Goal: Task Accomplishment & Management: Manage account settings

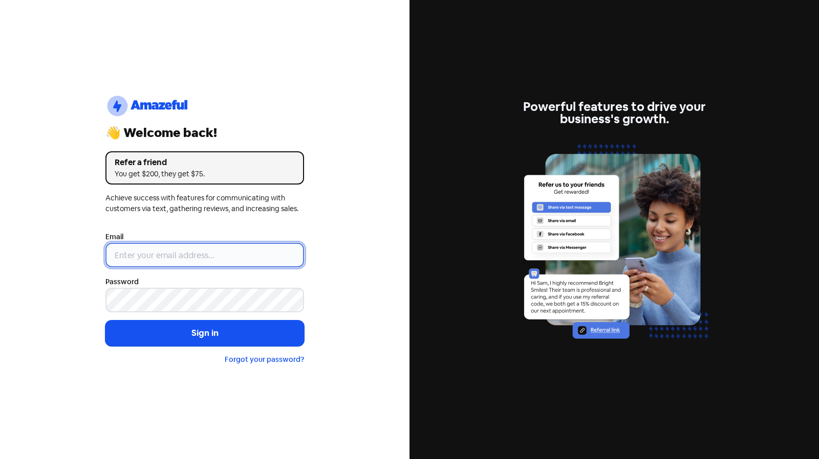
click at [205, 253] on input "email" at bounding box center [204, 255] width 199 height 25
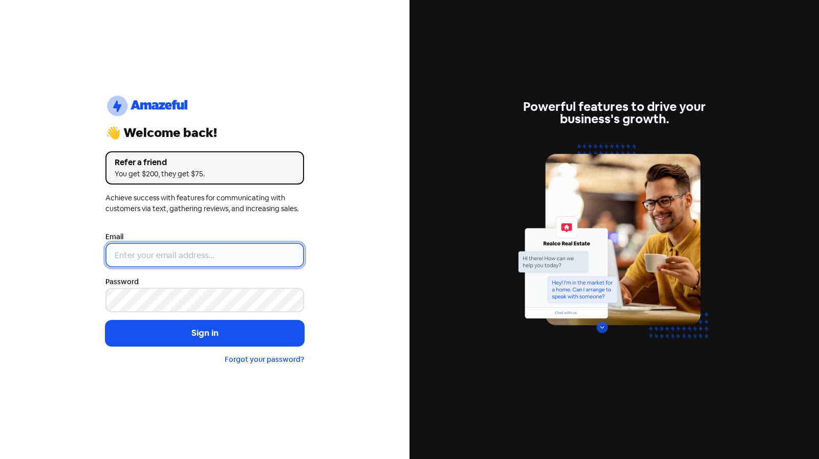
type input "[EMAIL_ADDRESS][PERSON_NAME][DOMAIN_NAME]"
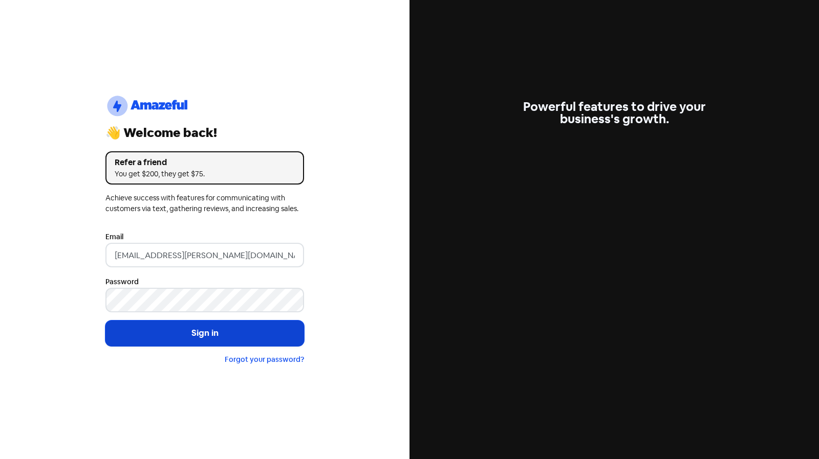
click at [225, 340] on button "Sign in" at bounding box center [204, 334] width 199 height 26
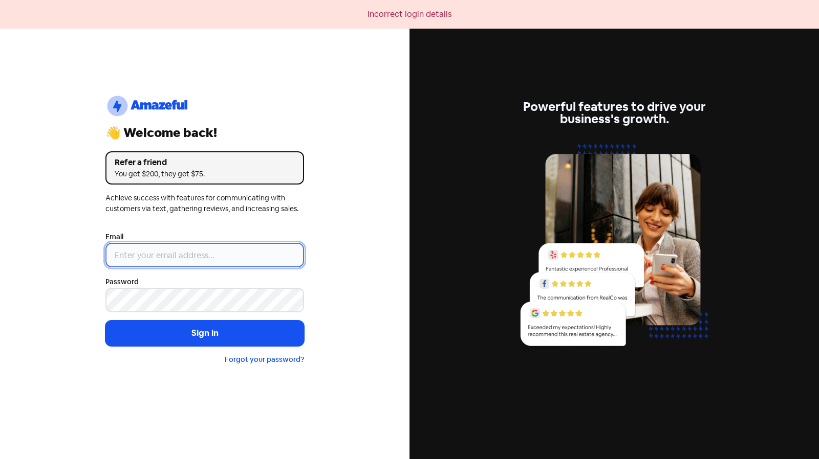
click at [176, 258] on input "email" at bounding box center [204, 255] width 199 height 25
type input "[EMAIL_ADDRESS][PERSON_NAME][DOMAIN_NAME]"
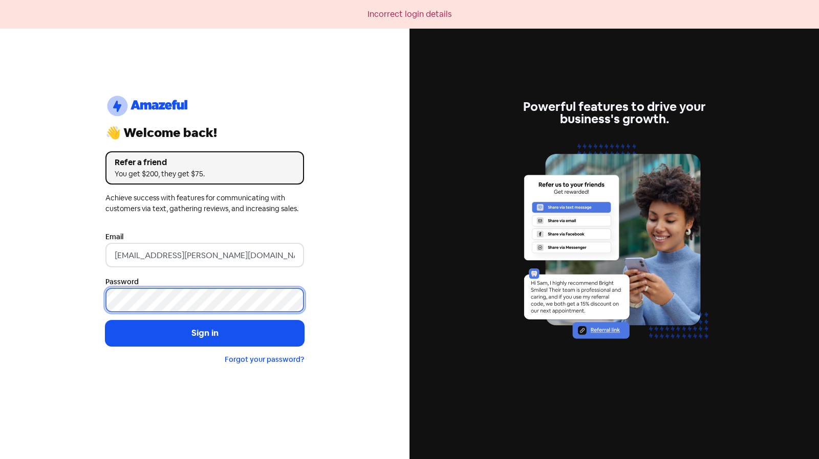
click at [90, 300] on div "logo-amazeful_Logo 👋 Welcome back! Refer a friend You get $200, they get $75. A…" at bounding box center [204, 229] width 409 height 459
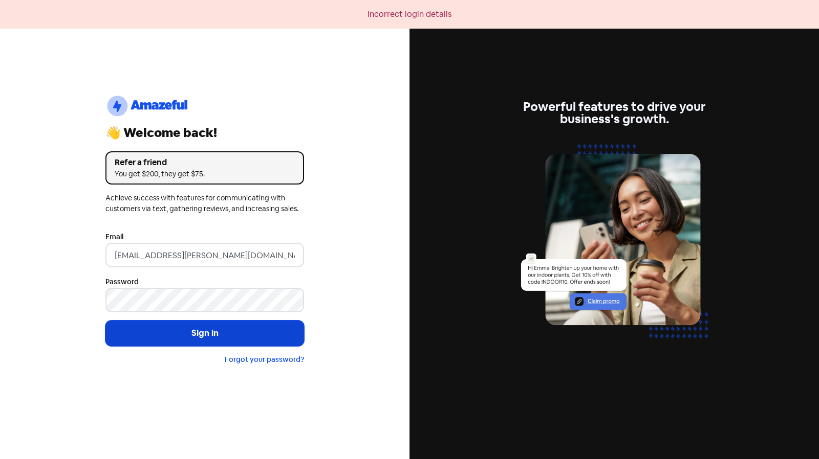
click at [130, 330] on button "Sign in" at bounding box center [204, 334] width 199 height 26
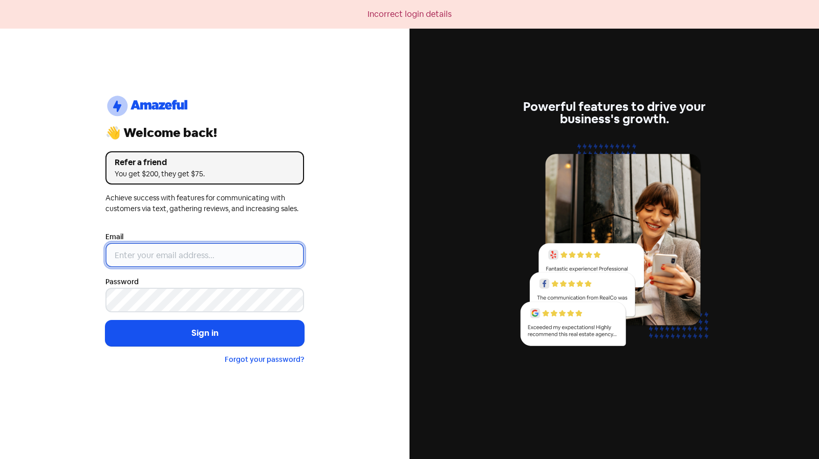
click at [176, 259] on input "email" at bounding box center [204, 255] width 199 height 25
type input "[EMAIL_ADDRESS][PERSON_NAME][DOMAIN_NAME]"
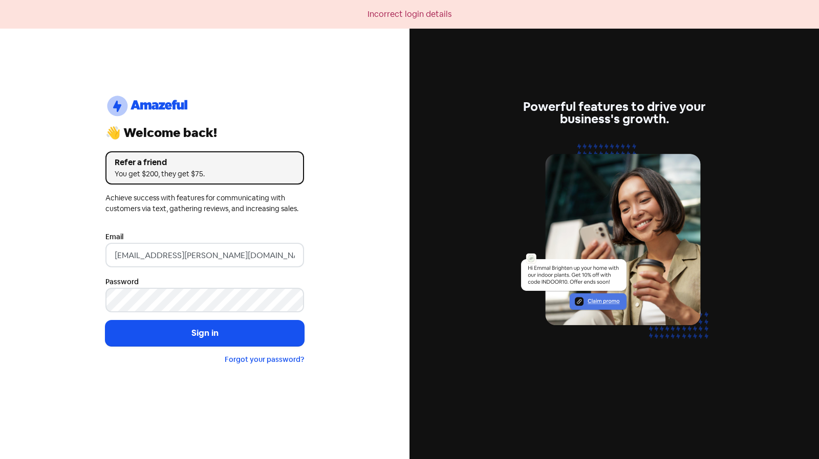
click at [118, 359] on div "Forgot your password?" at bounding box center [204, 360] width 199 height 11
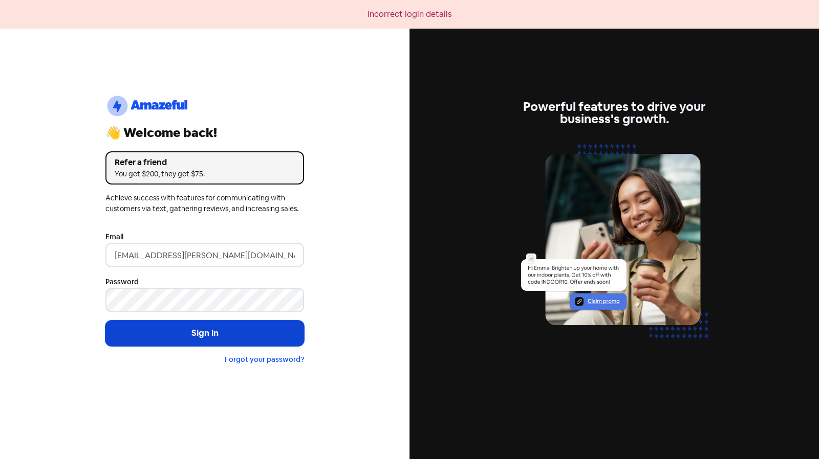
click at [157, 321] on button "Sign in" at bounding box center [204, 334] width 199 height 26
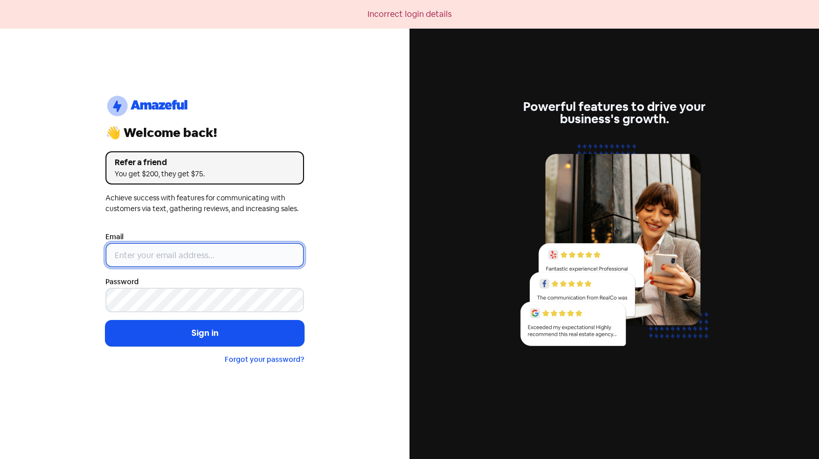
click at [298, 252] on input "email" at bounding box center [204, 255] width 199 height 25
type input "[EMAIL_ADDRESS][PERSON_NAME][DOMAIN_NAME]"
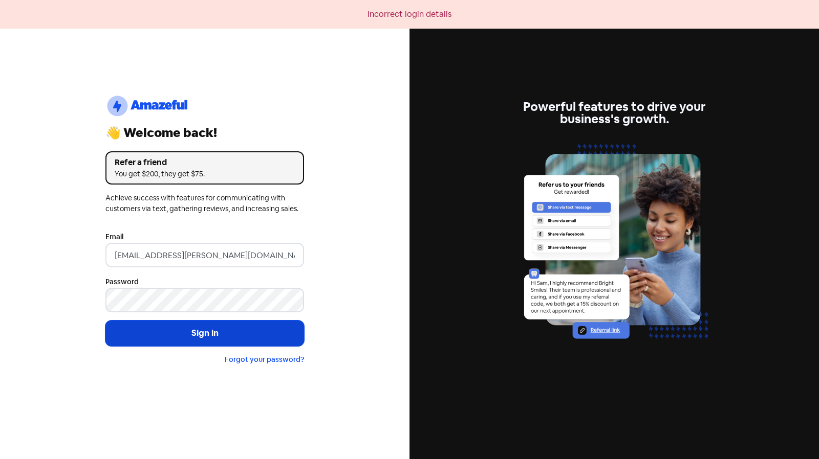
click at [190, 338] on button "Sign in" at bounding box center [204, 334] width 199 height 26
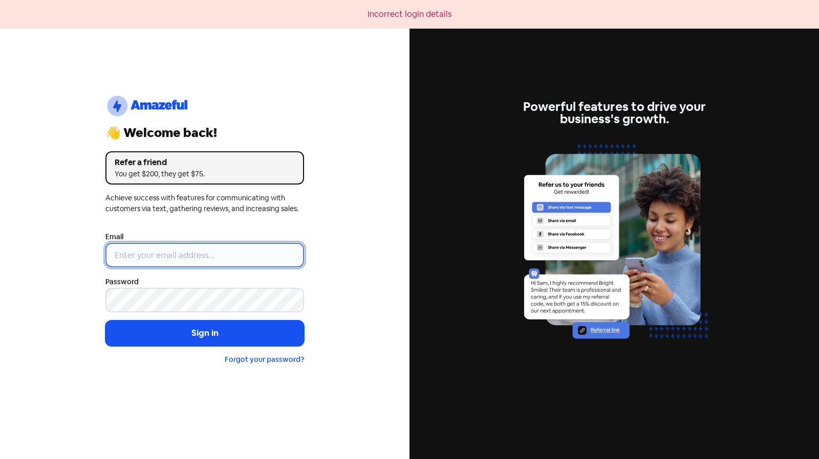
click at [253, 246] on input "email" at bounding box center [204, 255] width 199 height 25
type input "[EMAIL_ADDRESS][PERSON_NAME][DOMAIN_NAME]"
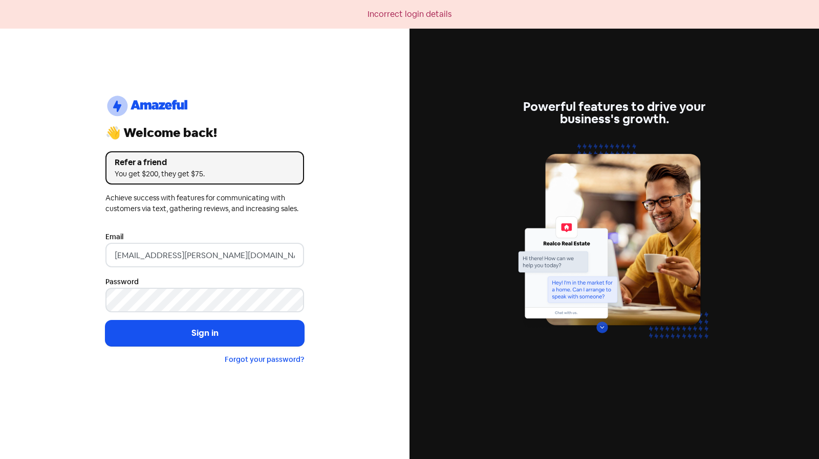
click at [266, 355] on div "Forgot your password?" at bounding box center [204, 360] width 199 height 11
click at [261, 363] on link "Forgot your password?" at bounding box center [264, 359] width 79 height 9
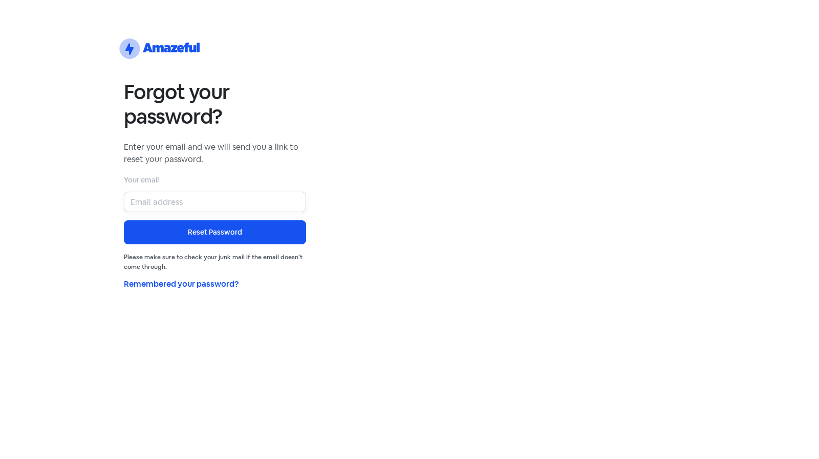
click at [182, 202] on input "email" at bounding box center [215, 202] width 182 height 20
type input "[EMAIL_ADDRESS][PERSON_NAME][DOMAIN_NAME]"
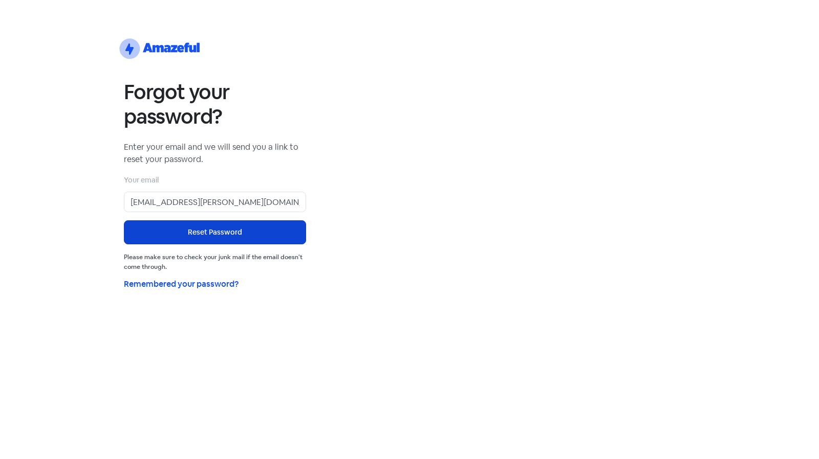
click at [219, 227] on button "Reset Password" at bounding box center [215, 233] width 182 height 24
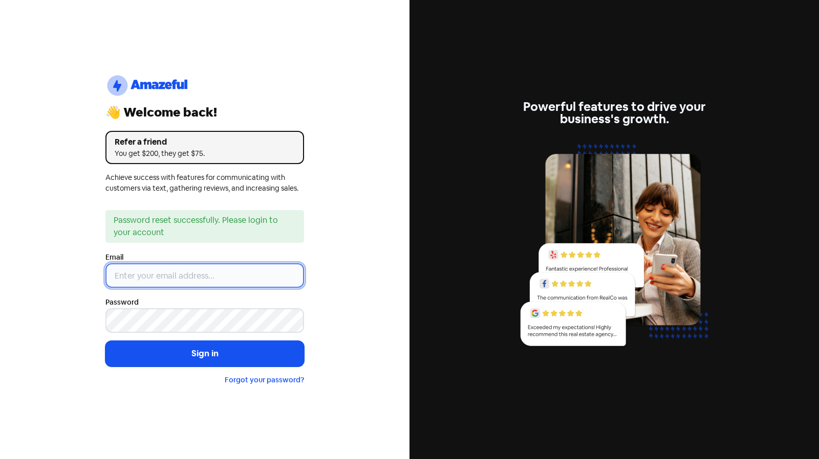
click at [186, 277] on input "email" at bounding box center [204, 276] width 199 height 25
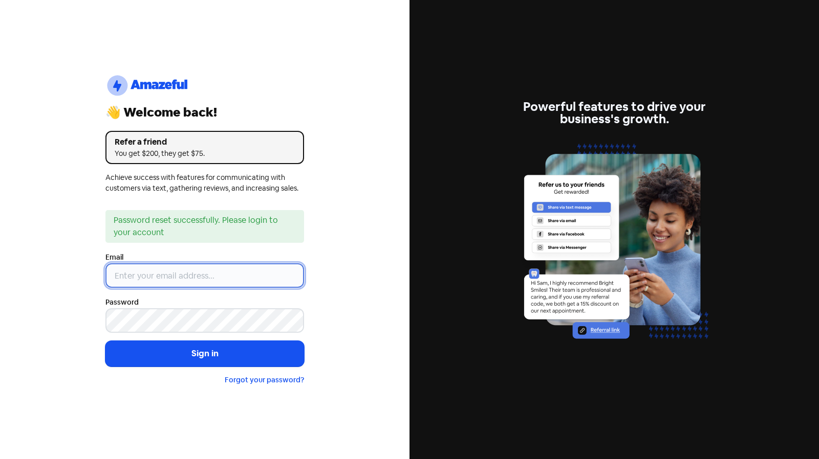
type input "[EMAIL_ADDRESS][PERSON_NAME][DOMAIN_NAME]"
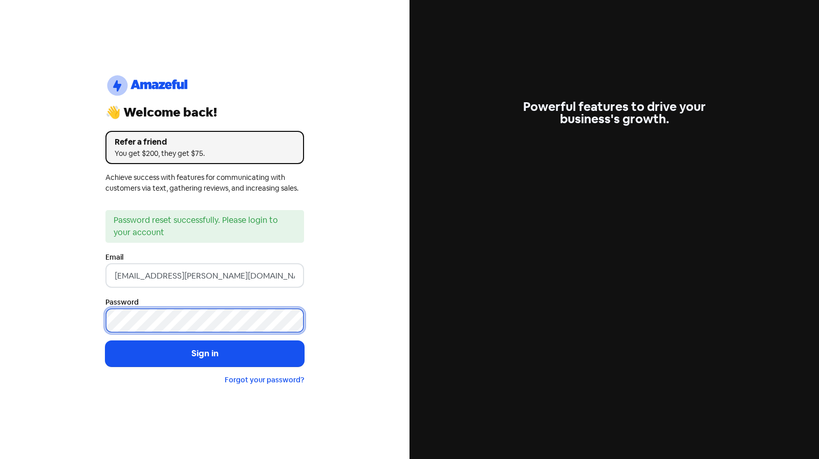
click at [0, 260] on div "logo-amazeful_Logo 👋 Welcome back! Refer a friend You get $200, they get $75. A…" at bounding box center [204, 229] width 409 height 459
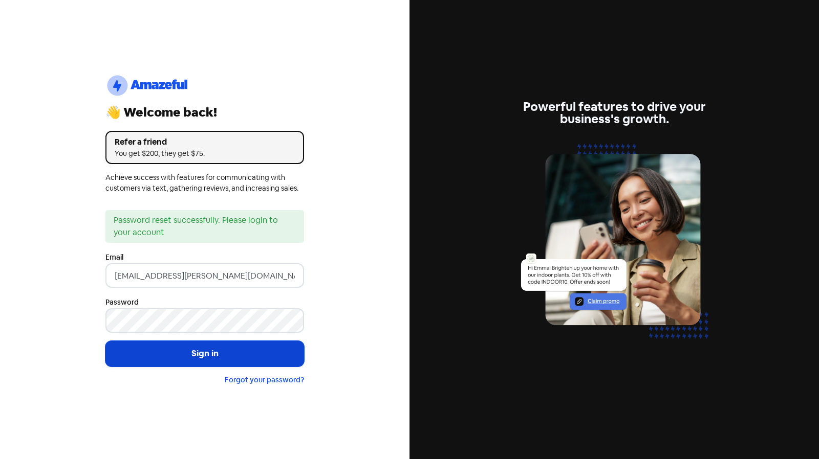
click at [148, 349] on button "Sign in" at bounding box center [204, 354] width 199 height 26
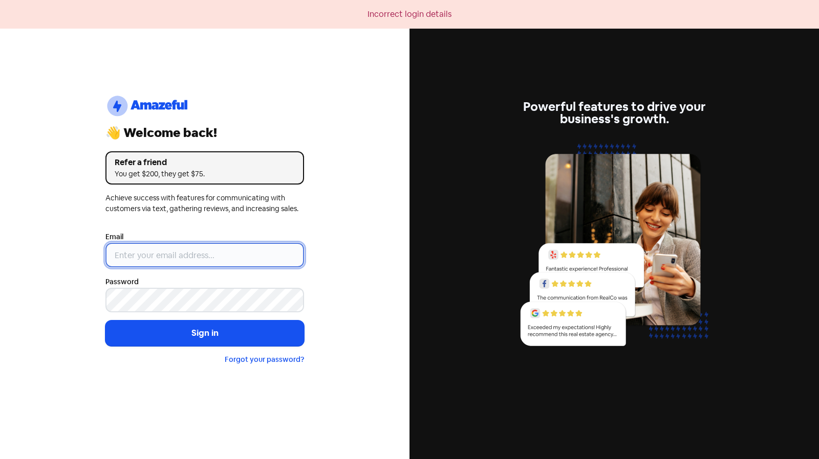
click at [161, 263] on input "email" at bounding box center [204, 255] width 199 height 25
type input "[EMAIL_ADDRESS][PERSON_NAME][DOMAIN_NAME]"
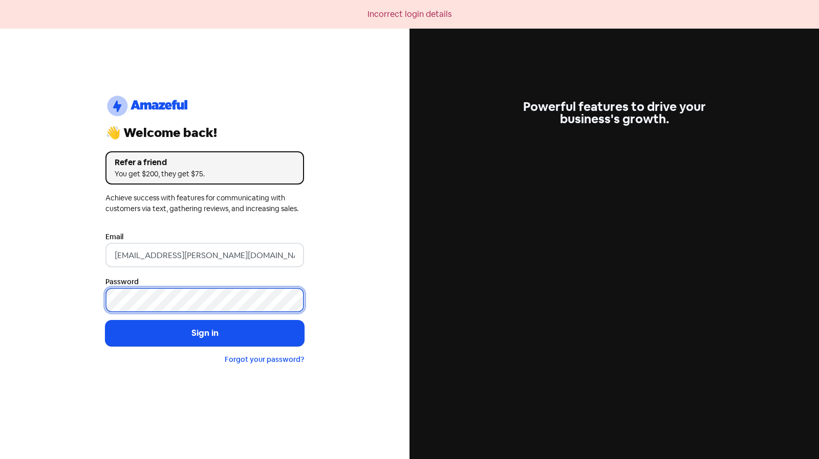
click at [34, 300] on div "logo-amazeful_Logo 👋 Welcome back! Refer a friend You get $200, they get $75. A…" at bounding box center [204, 229] width 409 height 459
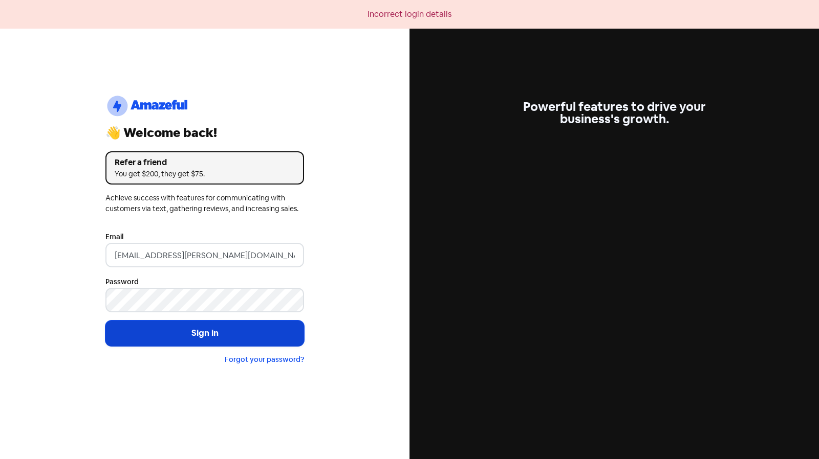
click at [125, 335] on button "Sign in" at bounding box center [204, 334] width 199 height 26
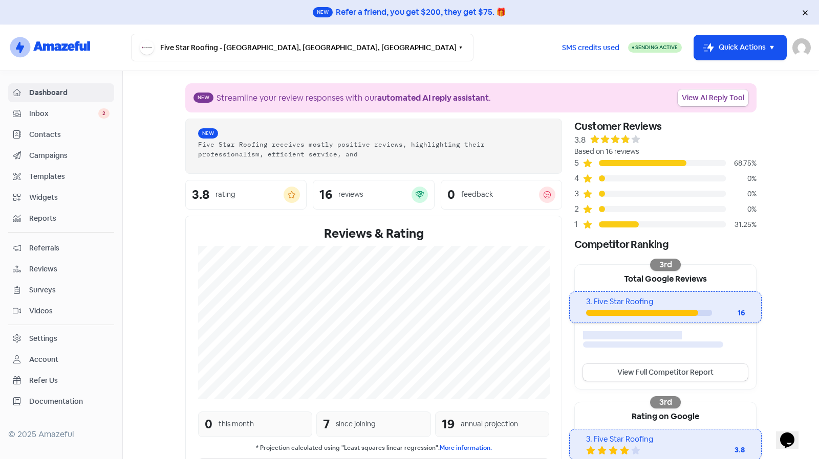
click at [54, 260] on link "Reviews" at bounding box center [61, 269] width 106 height 19
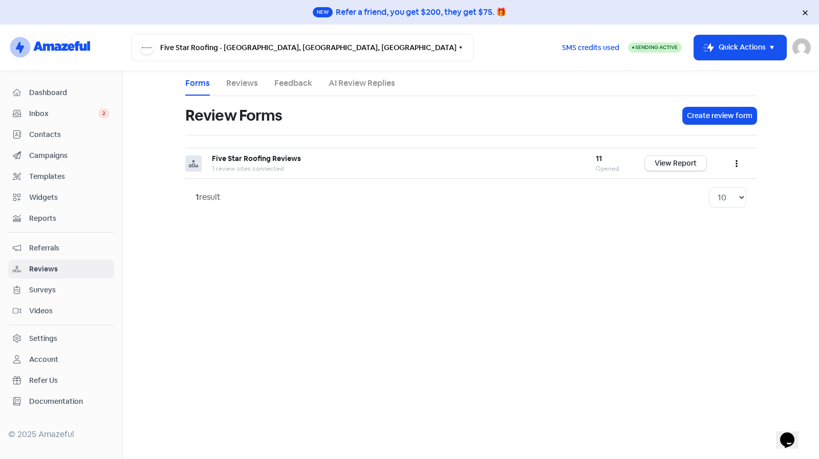
click at [249, 87] on link "Reviews" at bounding box center [242, 83] width 32 height 12
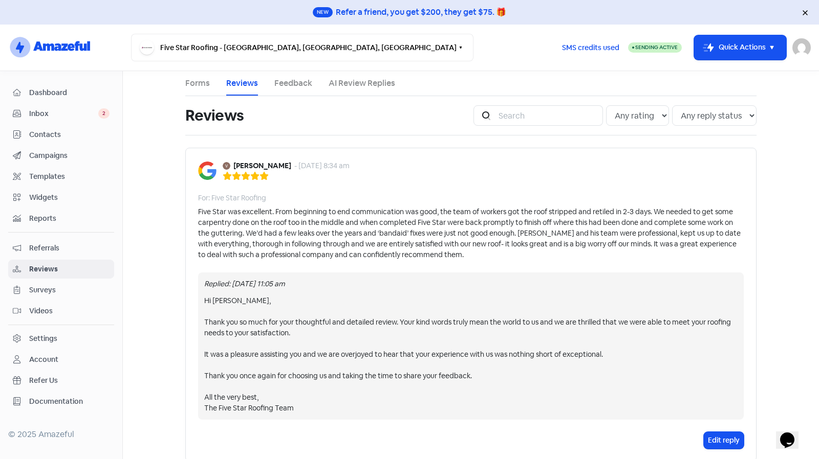
click at [506, 158] on div "[PERSON_NAME] - [DATE] 8:34 am For: Five Star Roofing Five Star was excellent. …" at bounding box center [470, 305] width 571 height 314
click at [430, 185] on div "[PERSON_NAME] - [DATE] 8:34 am For: Five Star Roofing Five Star was excellent. …" at bounding box center [470, 305] width 571 height 314
click at [586, 255] on div "Five Star was excellent. From beginning to end communication was good, the team…" at bounding box center [470, 234] width 545 height 54
click at [304, 174] on div at bounding box center [286, 175] width 127 height 9
click at [286, 165] on b "[PERSON_NAME]" at bounding box center [262, 166] width 58 height 11
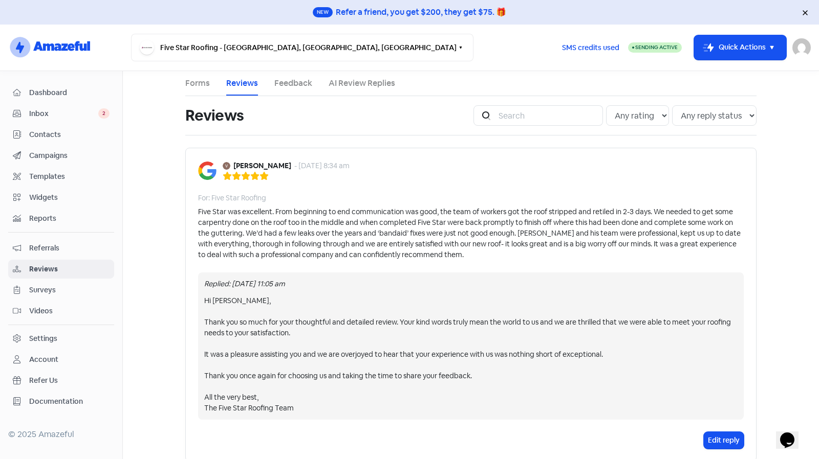
click at [286, 165] on b "[PERSON_NAME]" at bounding box center [262, 166] width 58 height 11
click at [309, 193] on div "For: Five Star Roofing" at bounding box center [470, 198] width 545 height 11
click at [233, 164] on b "[PERSON_NAME]" at bounding box center [262, 165] width 58 height 11
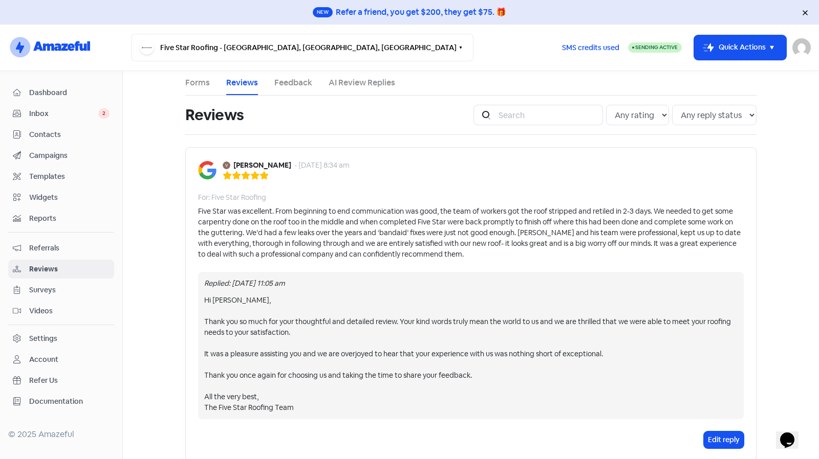
drag, startPoint x: 190, startPoint y: 166, endPoint x: 205, endPoint y: 169, distance: 14.8
click at [205, 169] on div "[PERSON_NAME] - [DATE] 8:34 am For: Five Star Roofing Five Star was excellent. …" at bounding box center [470, 304] width 571 height 314
click at [306, 161] on div "- [DATE] 8:34 am" at bounding box center [321, 165] width 55 height 11
click at [203, 82] on link "Forms" at bounding box center [197, 83] width 25 height 12
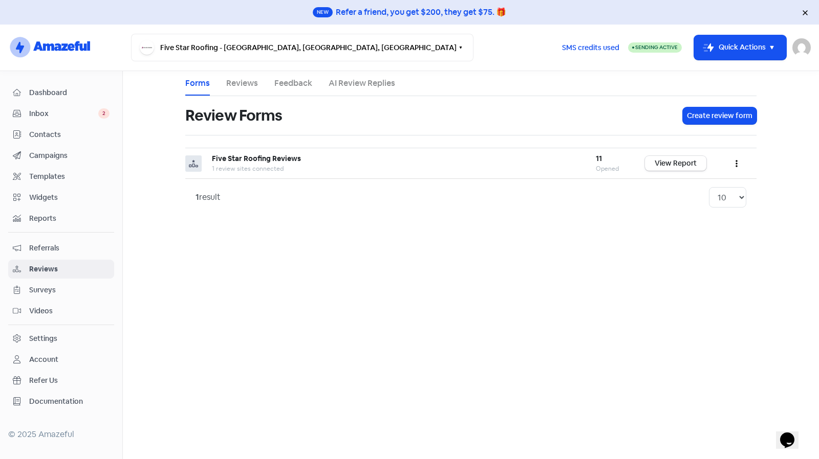
click at [233, 81] on link "Reviews" at bounding box center [242, 83] width 32 height 12
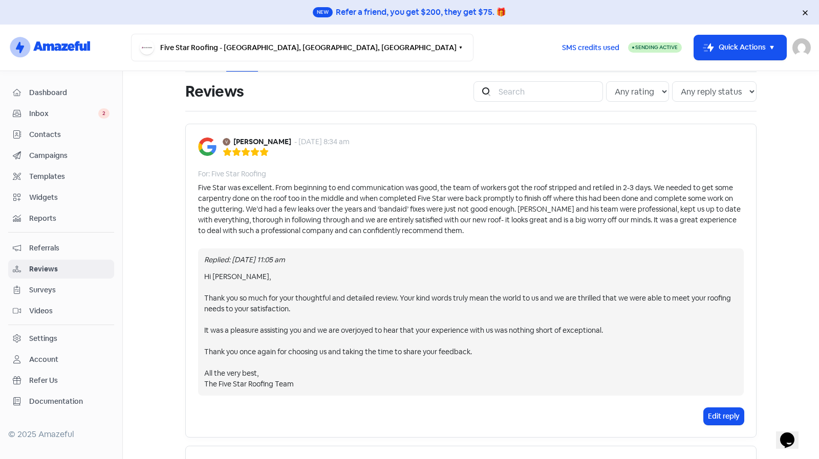
scroll to position [25, 0]
click at [248, 139] on b "[PERSON_NAME]" at bounding box center [262, 141] width 58 height 11
click at [202, 141] on img at bounding box center [207, 146] width 18 height 18
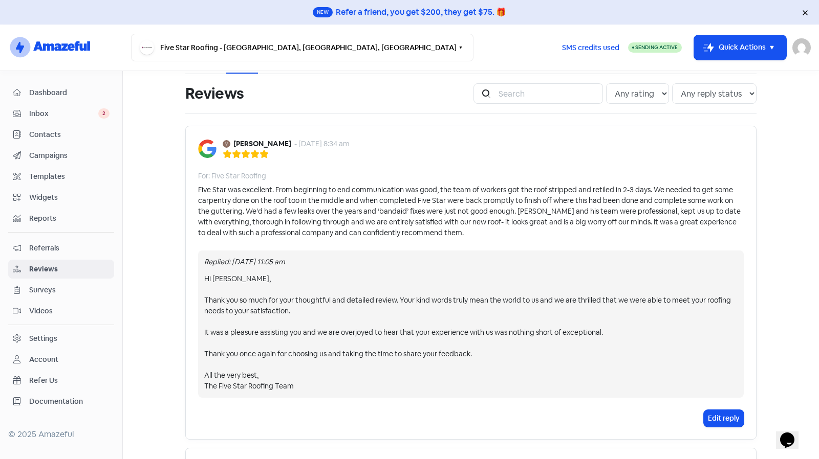
scroll to position [21, 0]
